Goal: Transaction & Acquisition: Download file/media

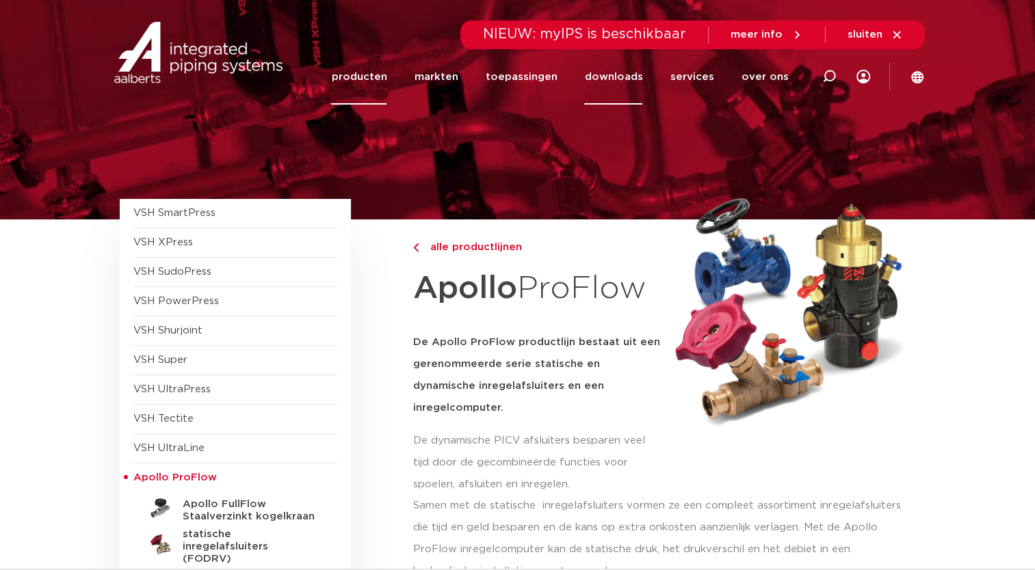
click at [599, 75] on link "downloads" at bounding box center [613, 76] width 58 height 55
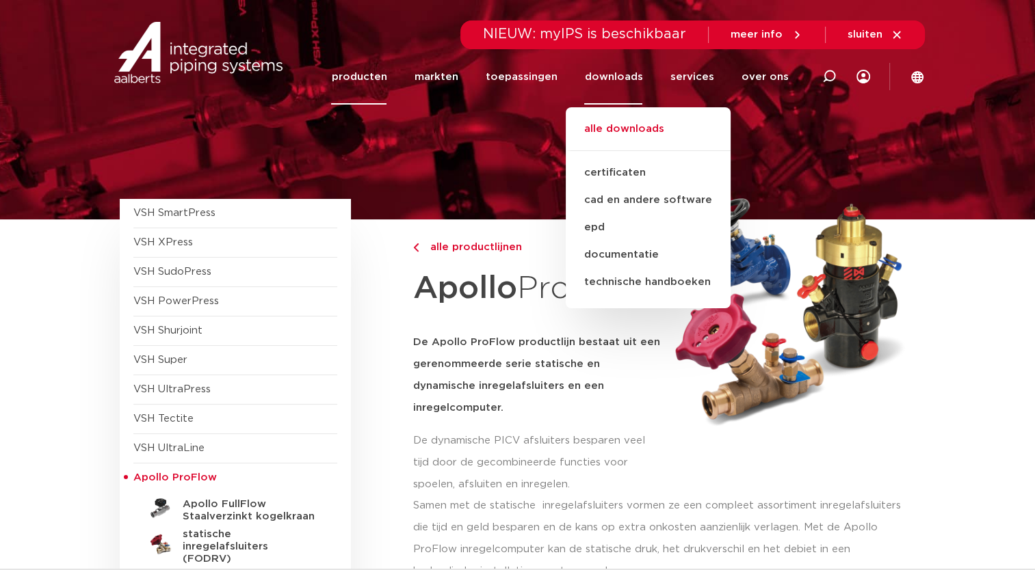
click at [623, 124] on link "alle downloads" at bounding box center [648, 136] width 165 height 30
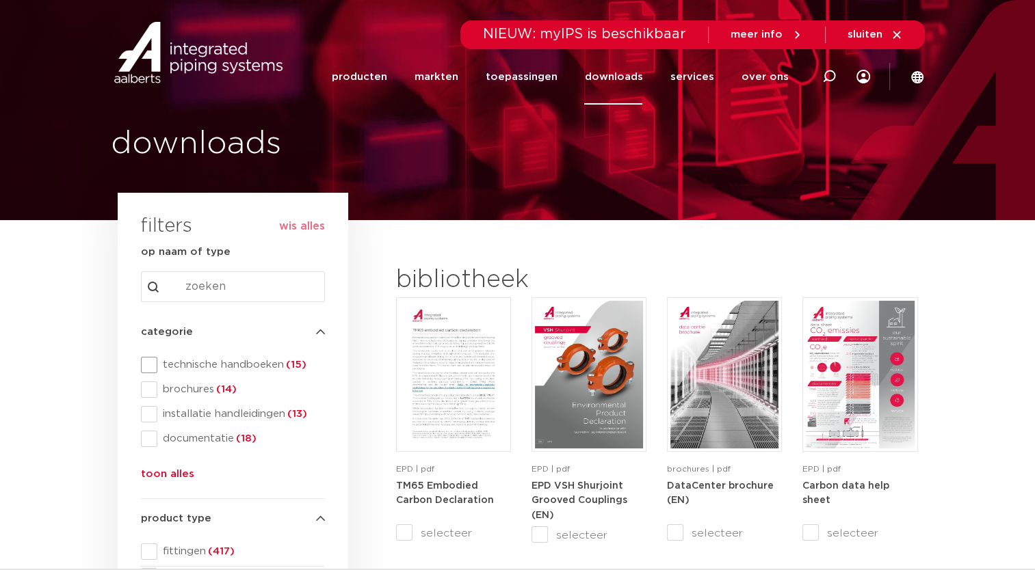
click at [144, 364] on span at bounding box center [149, 365] width 16 height 16
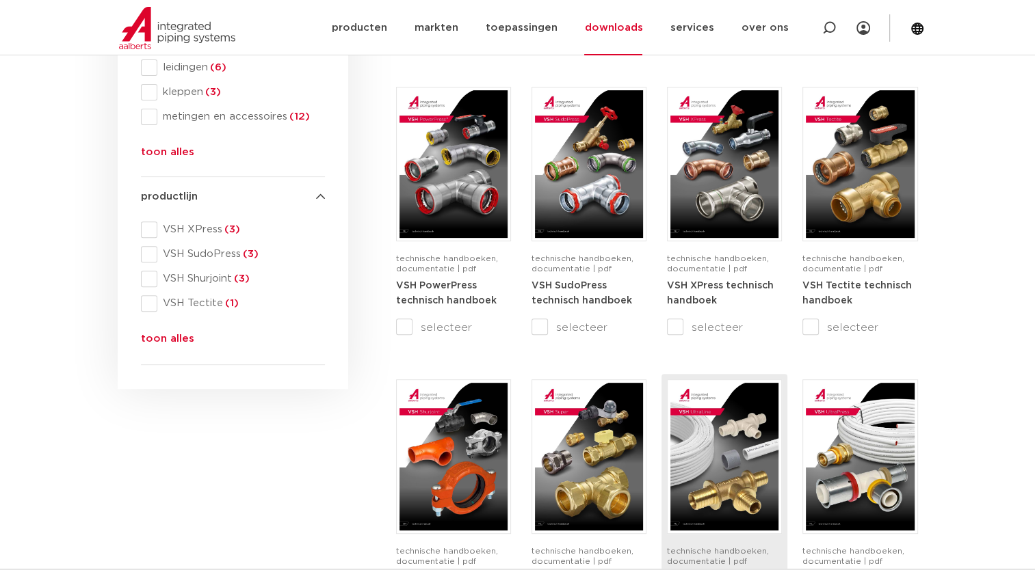
scroll to position [410, 0]
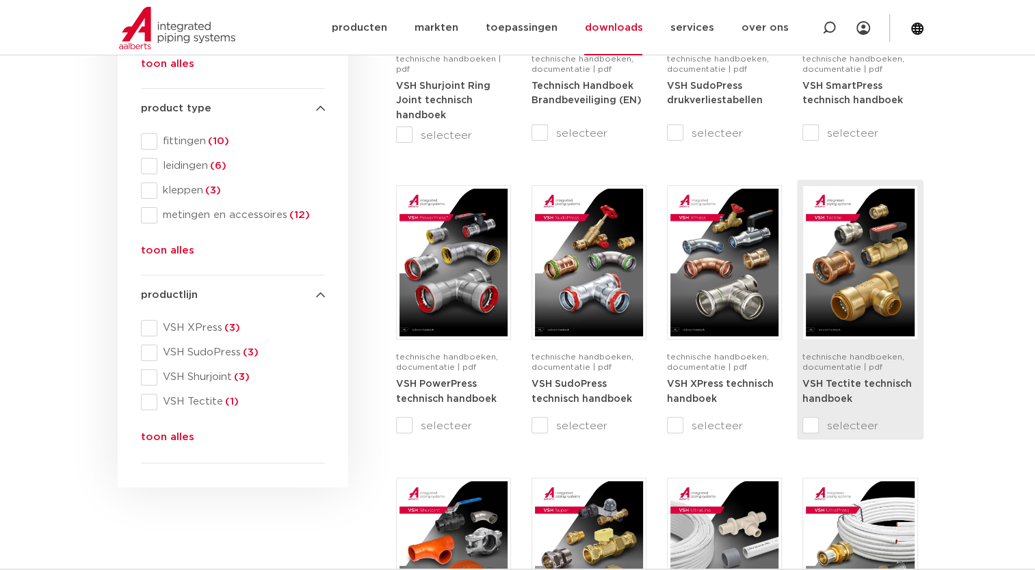
click at [822, 272] on img at bounding box center [860, 263] width 108 height 148
